Goal: Task Accomplishment & Management: Use online tool/utility

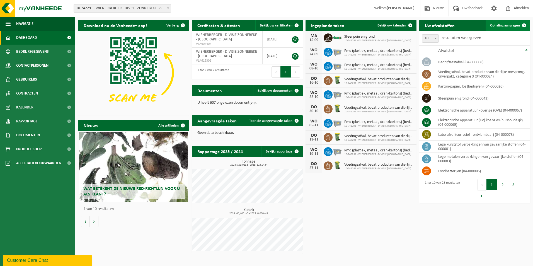
click at [335, 26] on span "Ophaling aanvragen" at bounding box center [505, 26] width 30 height 4
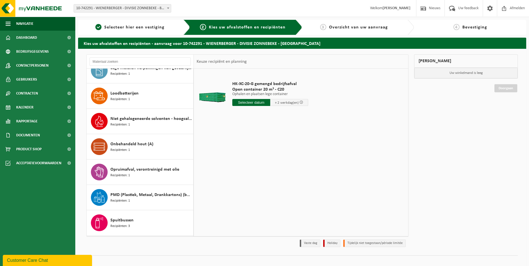
scroll to position [307, 0]
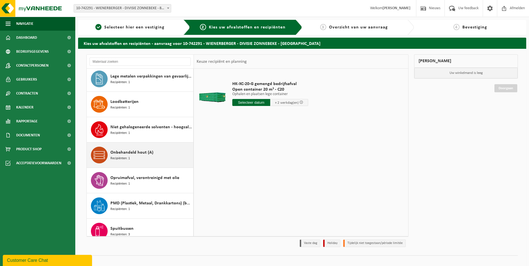
click at [123, 155] on span "Onbehandeld hout (A)" at bounding box center [131, 152] width 43 height 7
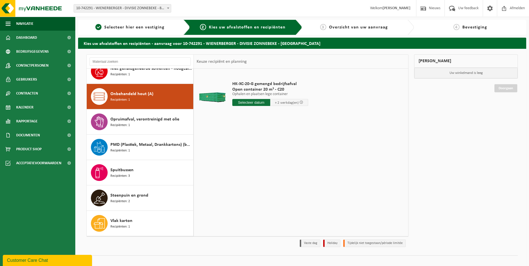
scroll to position [381, 0]
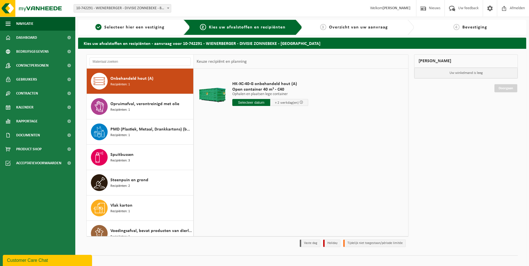
click at [250, 103] on input "text" at bounding box center [251, 102] width 38 height 7
click at [256, 152] on div "17" at bounding box center [257, 151] width 10 height 9
type input "Van 2025-09-17"
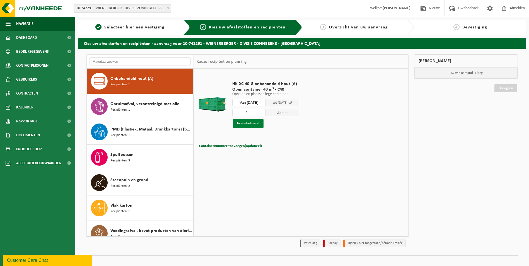
click at [245, 122] on button "In winkelmand" at bounding box center [248, 123] width 31 height 9
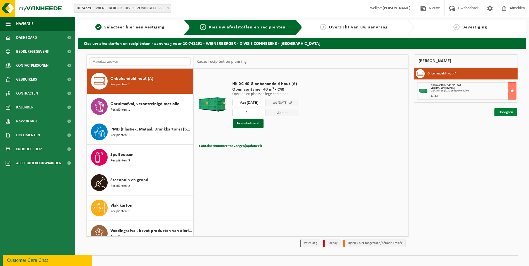
click at [505, 112] on link "Doorgaan" at bounding box center [505, 112] width 23 height 8
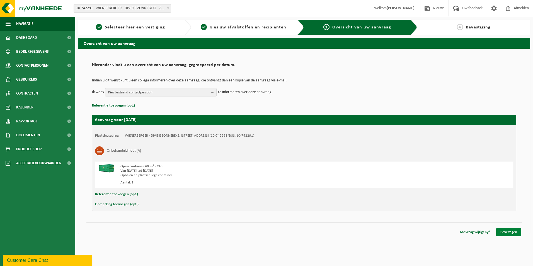
click at [513, 232] on link "Bevestigen" at bounding box center [508, 232] width 25 height 8
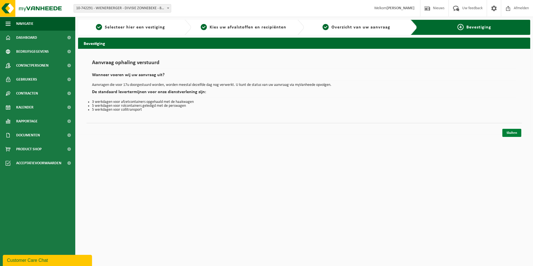
click at [511, 134] on link "Sluiten" at bounding box center [511, 133] width 19 height 8
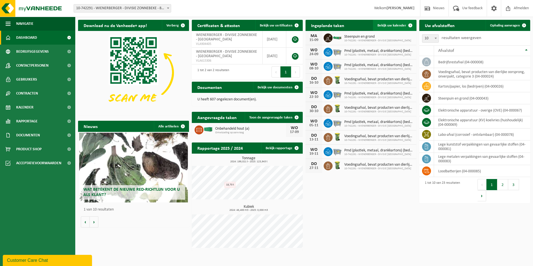
click at [383, 24] on span "Bekijk uw kalender" at bounding box center [392, 26] width 29 height 4
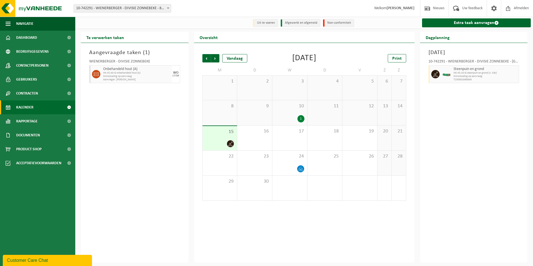
click at [468, 75] on span "Omwisseling op aanvraag" at bounding box center [486, 76] width 64 height 3
